Goal: Task Accomplishment & Management: Use online tool/utility

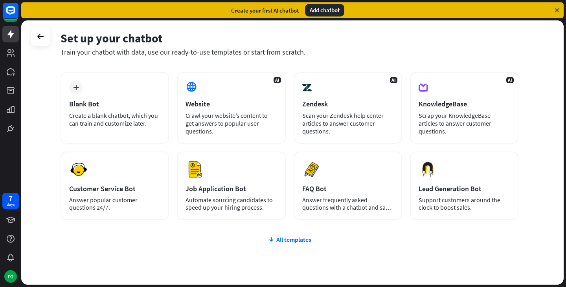
scroll to position [31, 0]
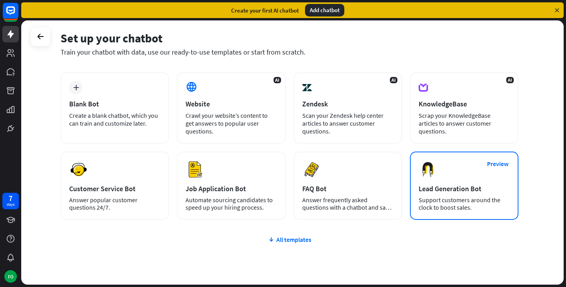
click at [475, 177] on div "Preview Lead Generation Bot Support customers around the clock to boost sales." at bounding box center [464, 186] width 108 height 68
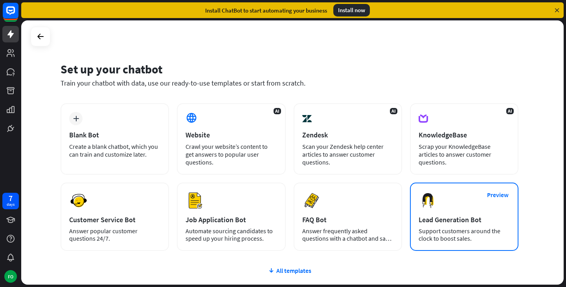
click at [438, 200] on div "Preview Lead Generation Bot Support customers around the clock to boost sales." at bounding box center [464, 217] width 108 height 68
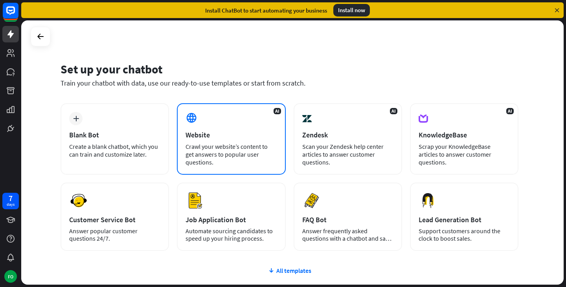
click at [206, 116] on div "AI Website Crawl your website’s content to get answers to popular user question…" at bounding box center [231, 139] width 108 height 72
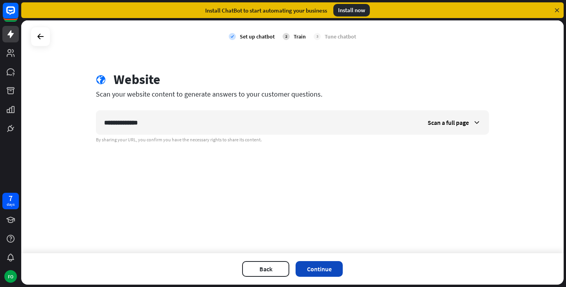
type input "**********"
click at [318, 267] on button "Continue" at bounding box center [318, 269] width 47 height 16
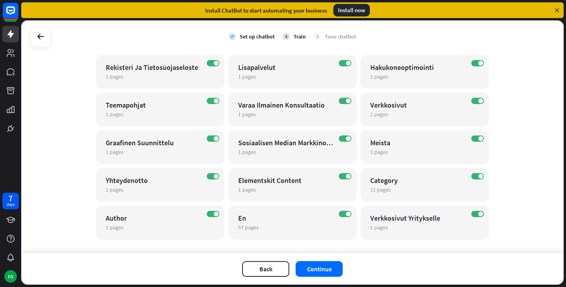
scroll to position [155, 0]
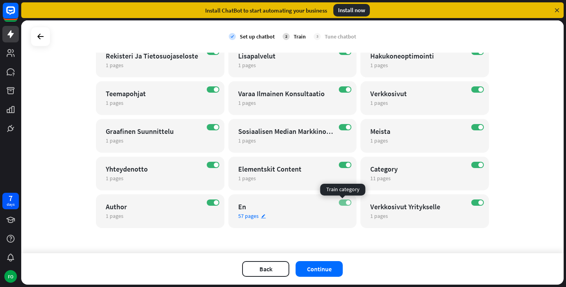
click at [339, 202] on label "ON" at bounding box center [345, 203] width 13 height 6
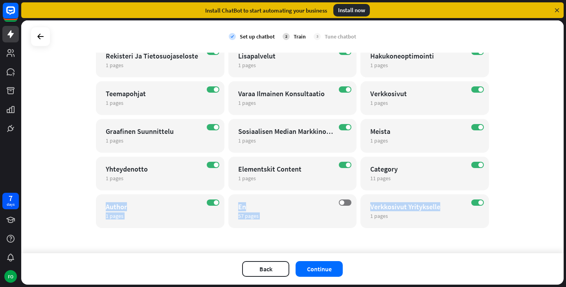
drag, startPoint x: 565, startPoint y: 206, endPoint x: 562, endPoint y: 184, distance: 21.9
click at [562, 184] on div "check Set up chatbot 2 Train 3 Tune chatbot globe Website edit [URL][DOMAIN_NAM…" at bounding box center [293, 153] width 545 height 267
click at [542, 183] on div "check Set up chatbot 2 Train 3 Tune chatbot globe Website edit [URL][DOMAIN_NAM…" at bounding box center [292, 136] width 542 height 233
click at [125, 217] on icon "edit" at bounding box center [128, 216] width 6 height 5
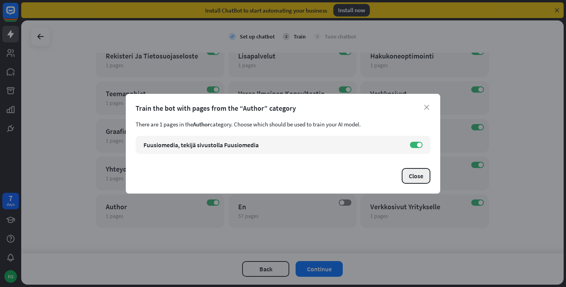
click at [412, 178] on button "Close" at bounding box center [416, 176] width 29 height 16
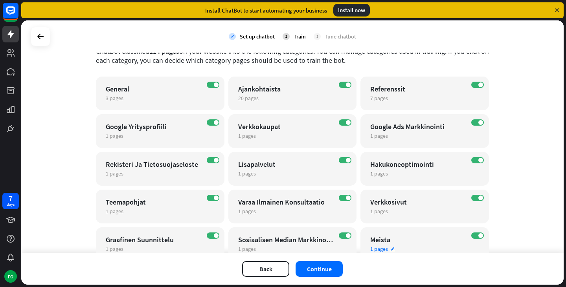
scroll to position [0, 0]
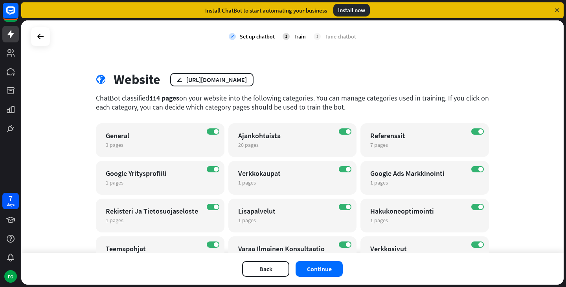
drag, startPoint x: 178, startPoint y: 100, endPoint x: 289, endPoint y: 90, distance: 112.0
click at [289, 90] on div "globe Website edit [URL][DOMAIN_NAME] ChatBot classified 114 pages on your webs…" at bounding box center [292, 228] width 412 height 312
drag, startPoint x: 193, startPoint y: 102, endPoint x: 333, endPoint y: 108, distance: 140.8
click at [333, 108] on div "ChatBot classified 114 pages on your website into the following categories. You…" at bounding box center [292, 103] width 393 height 18
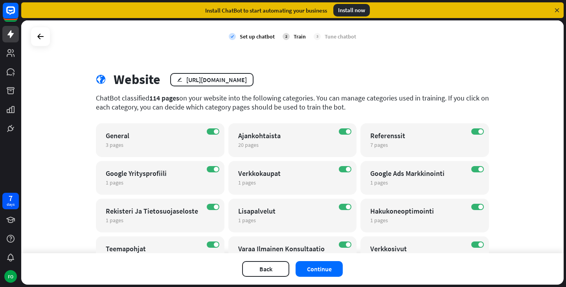
click at [333, 108] on div "ChatBot classified 114 pages on your website into the following categories. You…" at bounding box center [292, 103] width 393 height 18
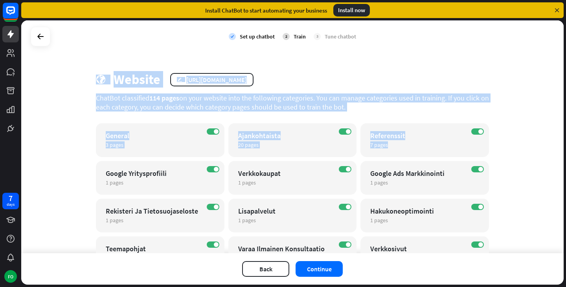
drag, startPoint x: 565, startPoint y: 105, endPoint x: 561, endPoint y: 146, distance: 41.5
click at [561, 146] on div "check Set up chatbot 2 Train 3 Tune chatbot globe Website edit [URL][DOMAIN_NAM…" at bounding box center [293, 153] width 545 height 267
click at [530, 119] on div "check Set up chatbot 2 Train 3 Tune chatbot globe Website edit [URL][DOMAIN_NAM…" at bounding box center [292, 136] width 542 height 233
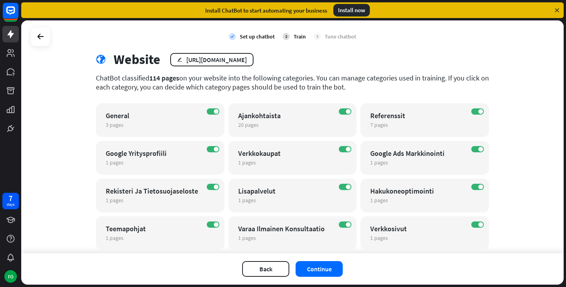
scroll to position [155, 0]
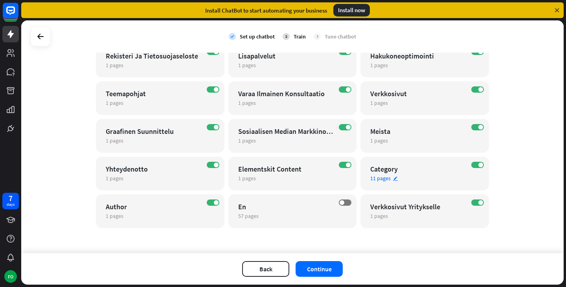
click at [384, 167] on div "Category" at bounding box center [417, 169] width 95 height 9
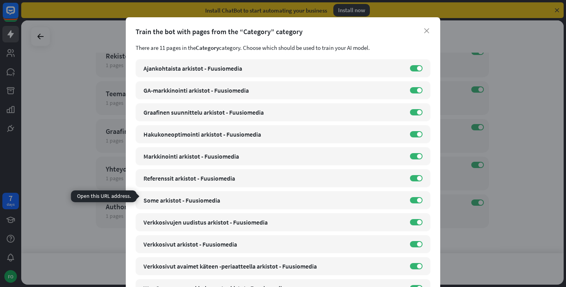
scroll to position [0, 0]
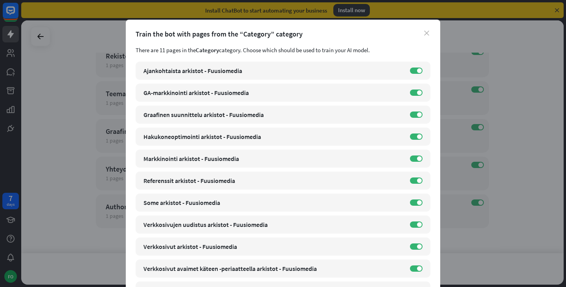
click at [424, 35] on icon "close" at bounding box center [426, 33] width 5 height 5
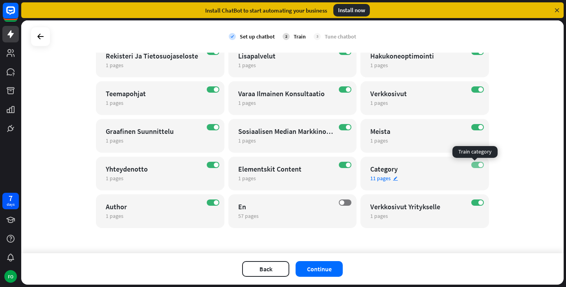
click at [472, 166] on label "ON" at bounding box center [477, 165] width 13 height 6
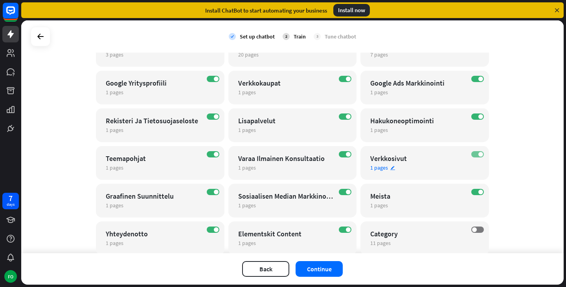
scroll to position [116, 0]
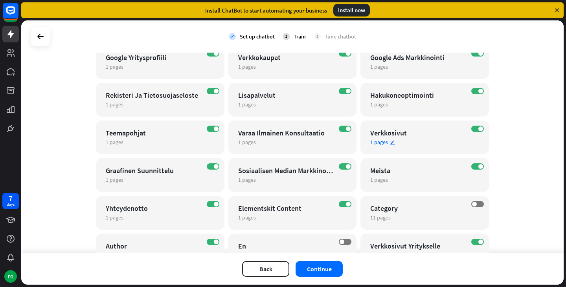
click at [381, 137] on div "Verkkosivut" at bounding box center [417, 132] width 95 height 9
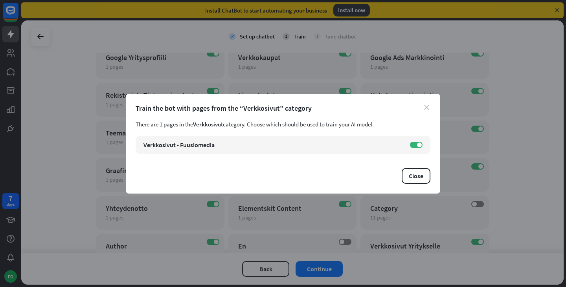
click at [428, 105] on icon "close" at bounding box center [426, 107] width 5 height 5
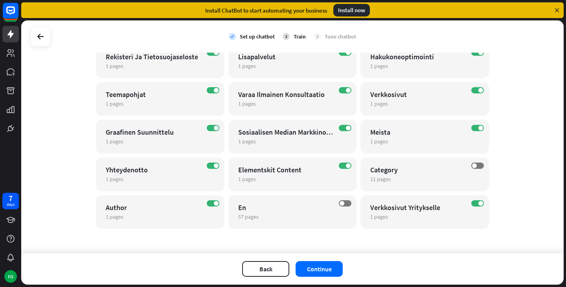
scroll to position [155, 0]
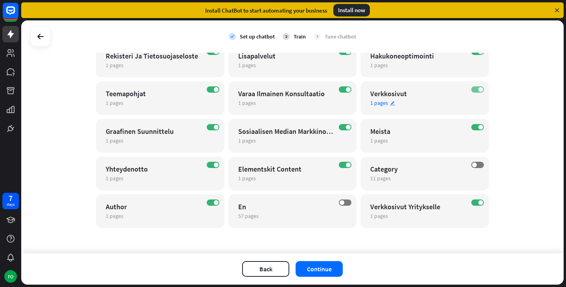
click at [473, 88] on label "ON" at bounding box center [477, 89] width 13 height 6
click at [478, 88] on label "OFF" at bounding box center [477, 89] width 13 height 6
click at [390, 208] on div "Verkkosivut Yritykselle" at bounding box center [417, 206] width 95 height 9
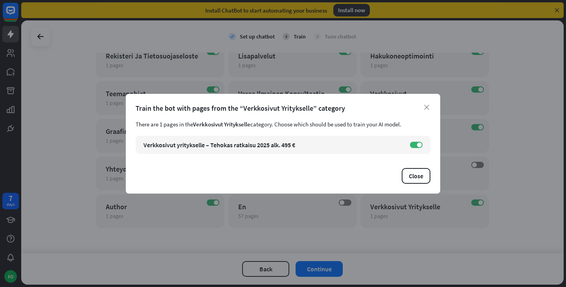
click at [424, 105] on div "Train the bot with pages from the “Verkkosivut Yritykselle” category" at bounding box center [283, 108] width 295 height 9
click at [426, 106] on icon "close" at bounding box center [426, 107] width 5 height 5
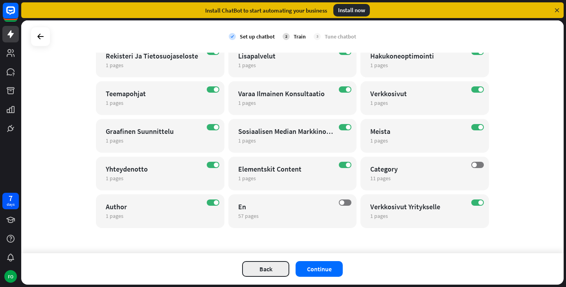
click at [264, 267] on button "Back" at bounding box center [265, 269] width 47 height 16
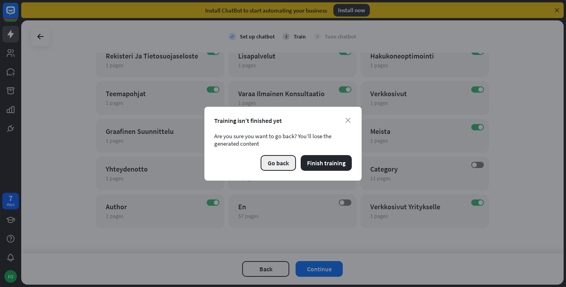
click at [279, 165] on button "Go back" at bounding box center [277, 163] width 35 height 16
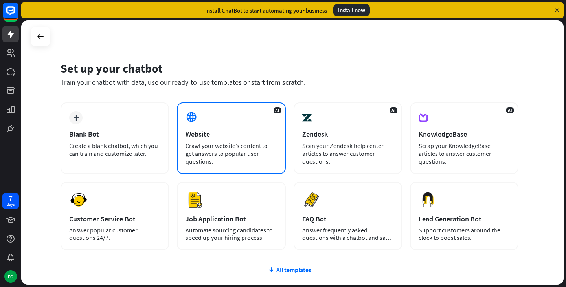
scroll to position [0, 0]
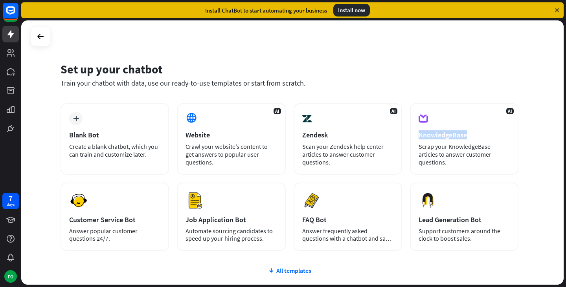
drag, startPoint x: 565, startPoint y: 134, endPoint x: 544, endPoint y: 117, distance: 27.1
click at [544, 117] on div "Set up your chatbot Train your chatbot with data, use our ready-to-use template…" at bounding box center [293, 153] width 545 height 267
